Goal: Navigation & Orientation: Find specific page/section

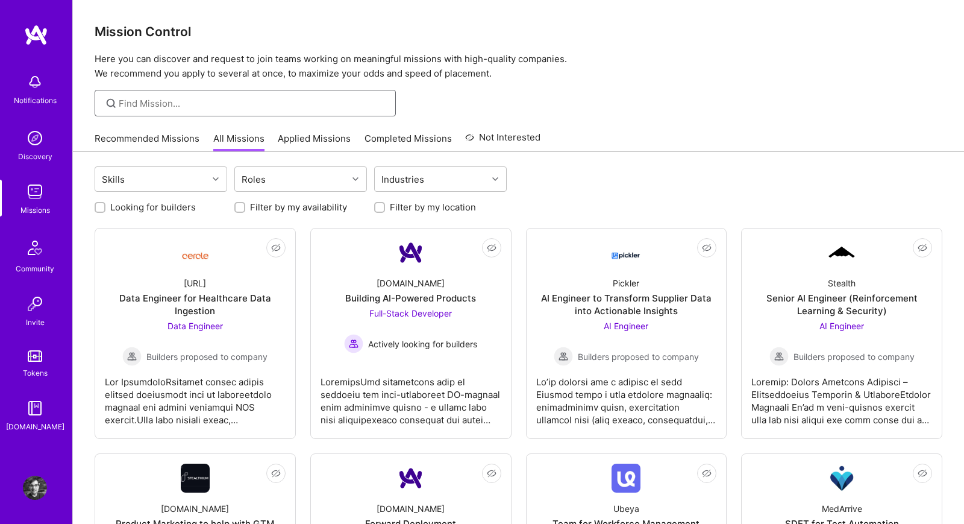
click at [367, 102] on input at bounding box center [253, 103] width 268 height 13
click at [491, 97] on div at bounding box center [518, 103] width 891 height 27
